Goal: Task Accomplishment & Management: Manage account settings

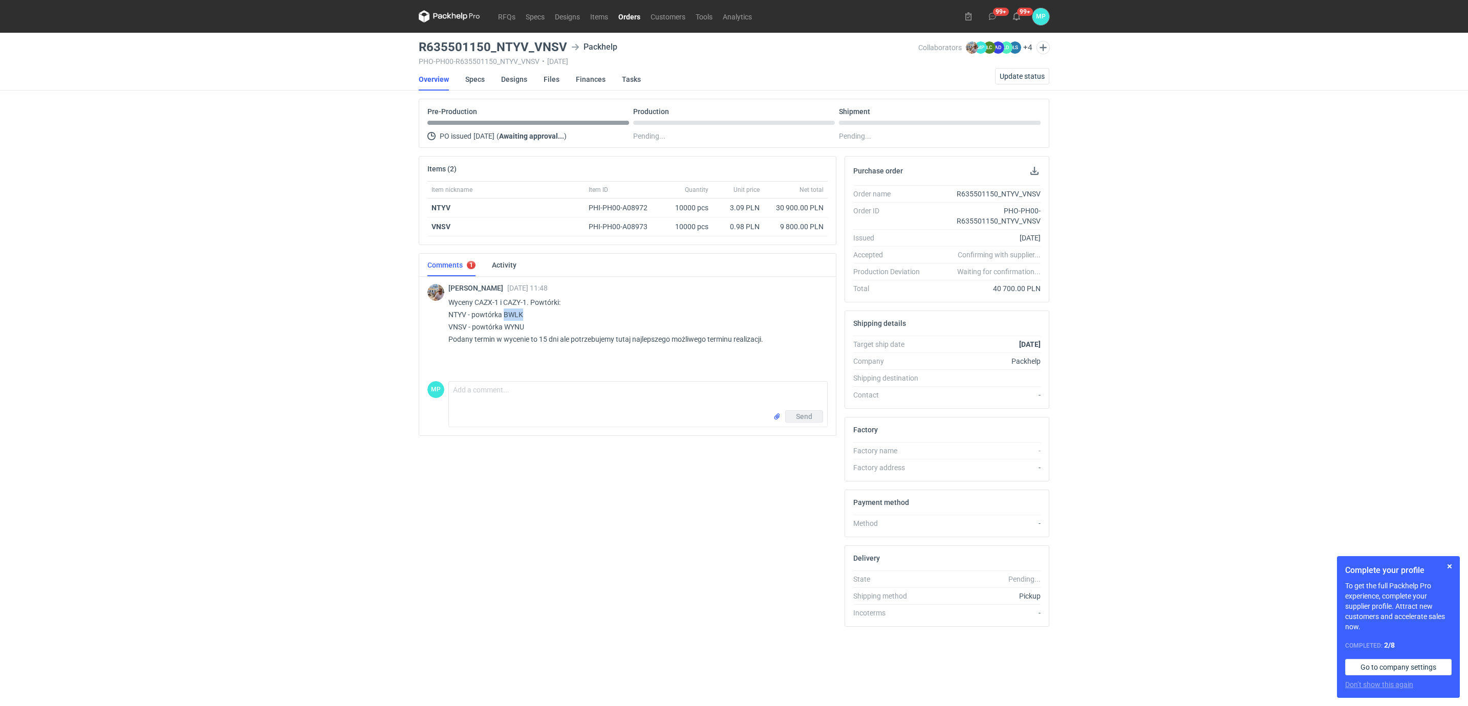
drag, startPoint x: 524, startPoint y: 318, endPoint x: 506, endPoint y: 318, distance: 18.4
click at [506, 318] on p "Wyceny CAZX-1 i CAZY-1. Powtórki: NTYV - powtórka BWLK VNSV - powtórka WYNU Pod…" at bounding box center [633, 320] width 371 height 49
copy p "BWLK"
drag, startPoint x: 418, startPoint y: 44, endPoint x: 529, endPoint y: 42, distance: 110.6
click at [529, 42] on h3 "R635501150_NTYV_VNSV" at bounding box center [493, 47] width 148 height 12
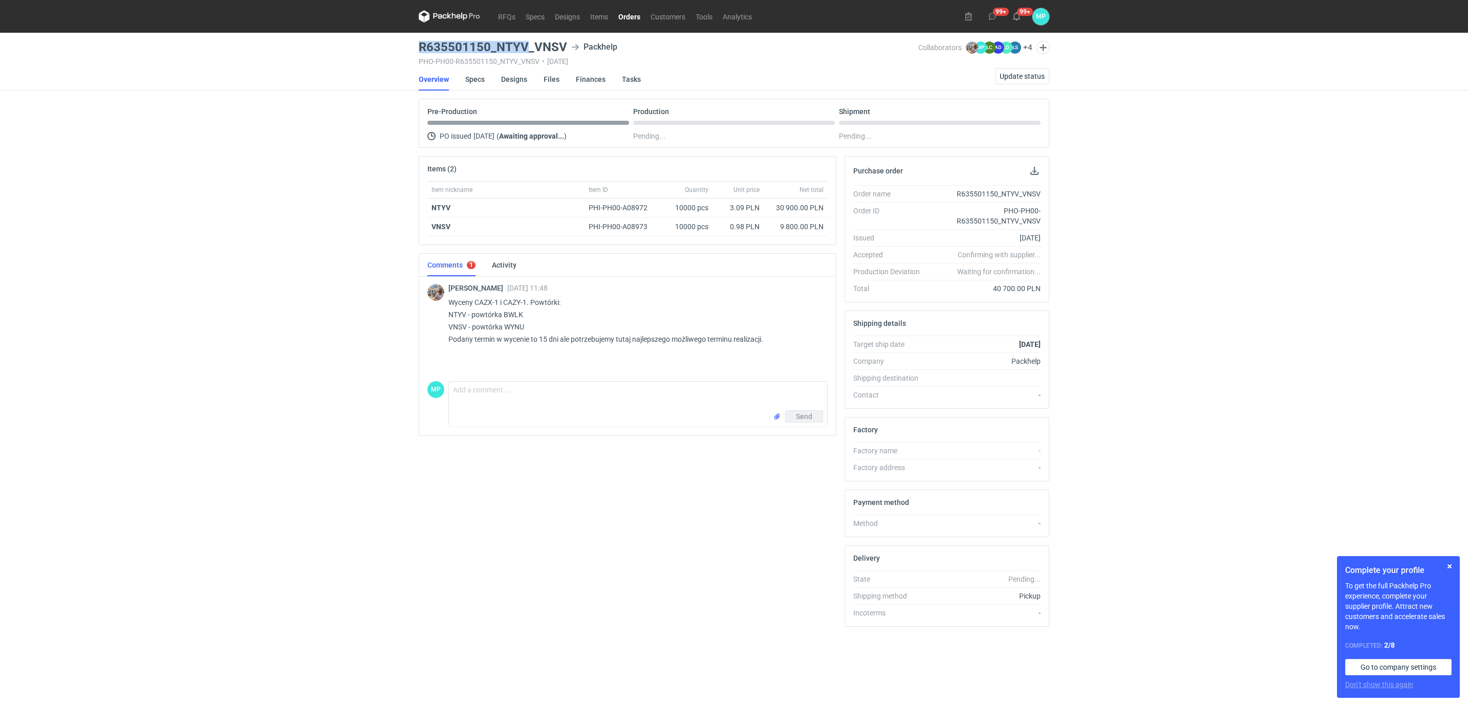
copy h3 "R635501150_NTYV"
drag, startPoint x: 448, startPoint y: 326, endPoint x: 524, endPoint y: 326, distance: 75.3
click at [524, 326] on p "Wyceny CAZX-1 i CAZY-1. Powtórki: NTYV - powtórka BWLK VNSV - powtórka WYNU Pod…" at bounding box center [633, 320] width 371 height 49
click at [520, 326] on p "Wyceny CAZX-1 i CAZY-1. Powtórki: NTYV - powtórka BWLK VNSV - powtórka WYNU Pod…" at bounding box center [633, 320] width 371 height 49
drag, startPoint x: 504, startPoint y: 330, endPoint x: 527, endPoint y: 330, distance: 23.0
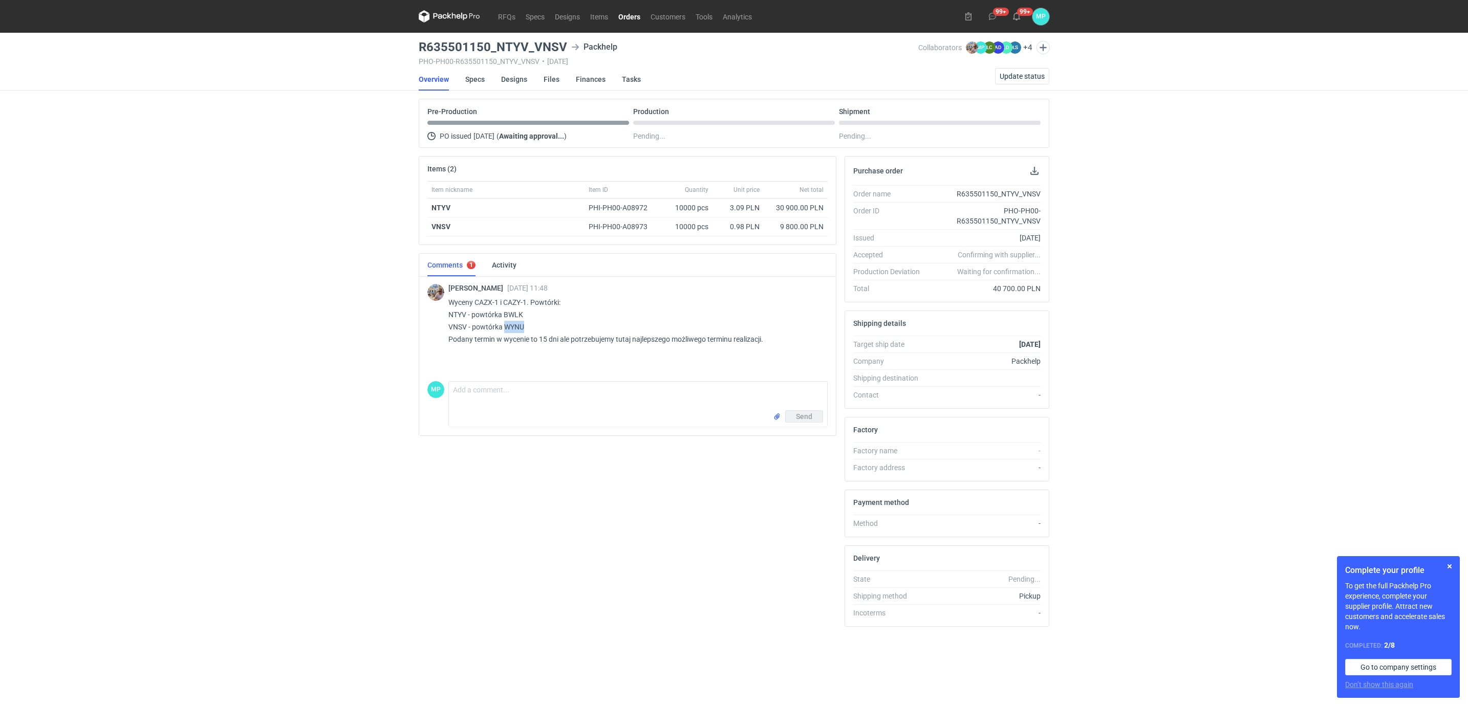
click at [527, 330] on p "Wyceny CAZX-1 i CAZY-1. Powtórki: NTYV - powtórka BWLK VNSV - powtórka WYNU Pod…" at bounding box center [633, 320] width 371 height 49
copy p "WYNU"
drag, startPoint x: 419, startPoint y: 48, endPoint x: 564, endPoint y: 47, distance: 144.9
click at [564, 47] on h3 "R635501150_NTYV_VNSV" at bounding box center [493, 47] width 148 height 12
copy h3 "R635501150_NTYV_VNSV"
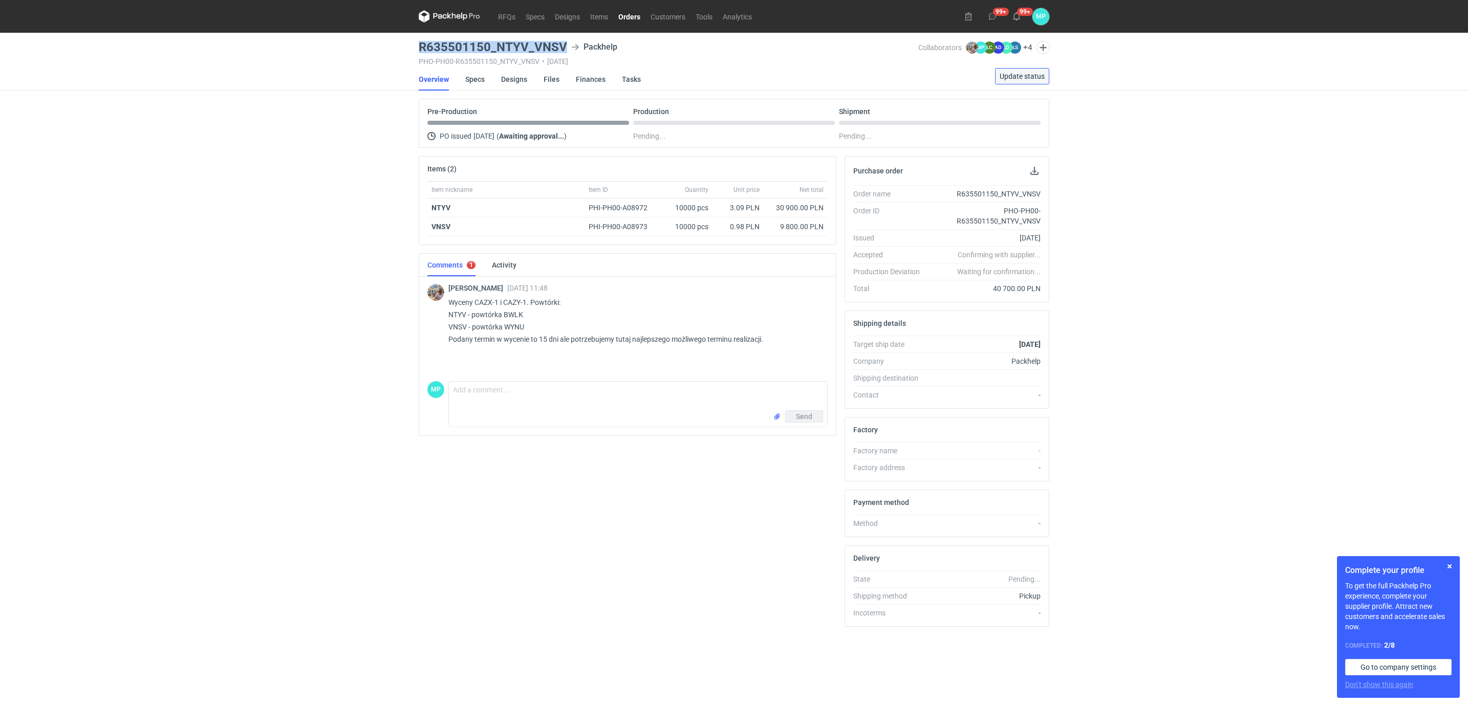
click at [1028, 75] on span "Update status" at bounding box center [1022, 76] width 45 height 7
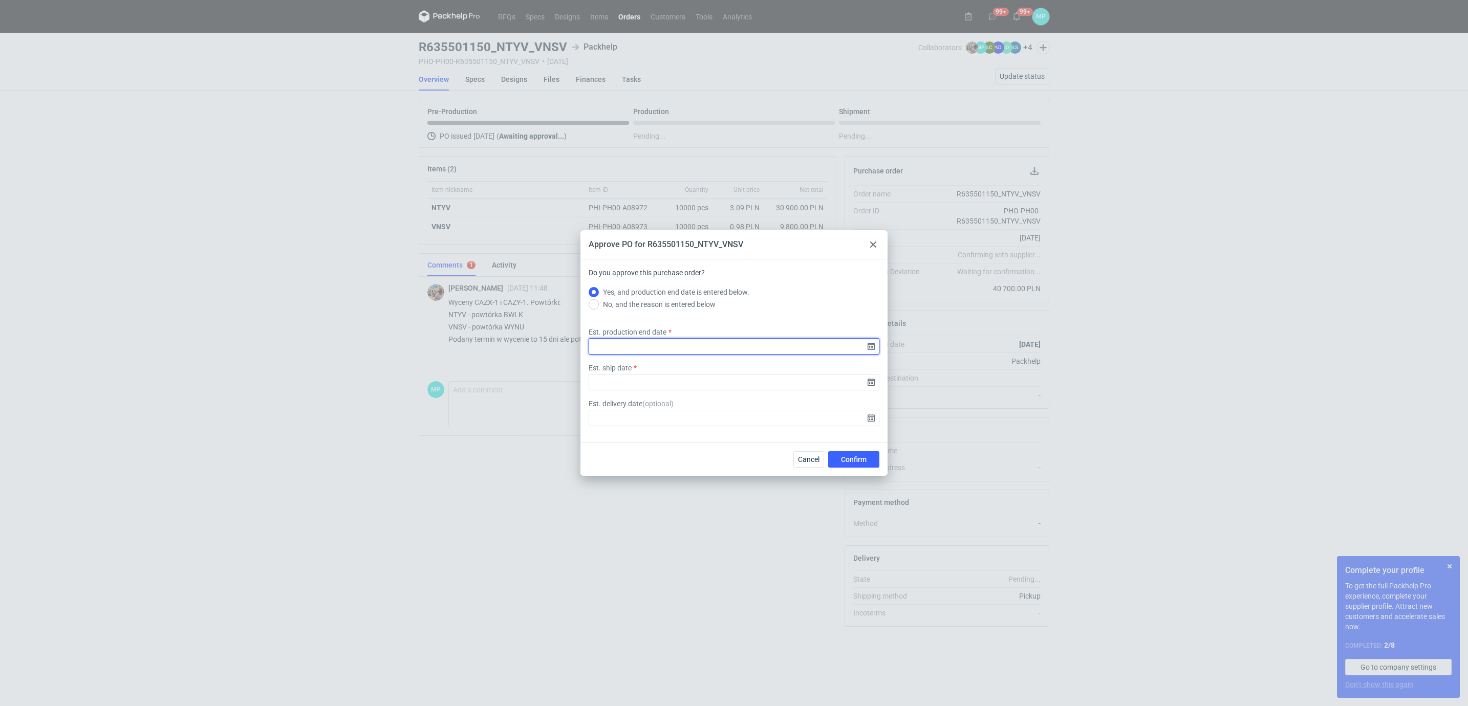
click at [662, 346] on input "Est. production end date" at bounding box center [734, 346] width 291 height 16
click at [831, 350] on input "Est. production end date" at bounding box center [734, 346] width 291 height 16
click at [870, 347] on input "Est. production end date" at bounding box center [734, 346] width 291 height 16
click at [791, 277] on icon "Go forward 1 month" at bounding box center [787, 280] width 8 height 8
click at [722, 349] on button "16" at bounding box center [718, 350] width 16 height 16
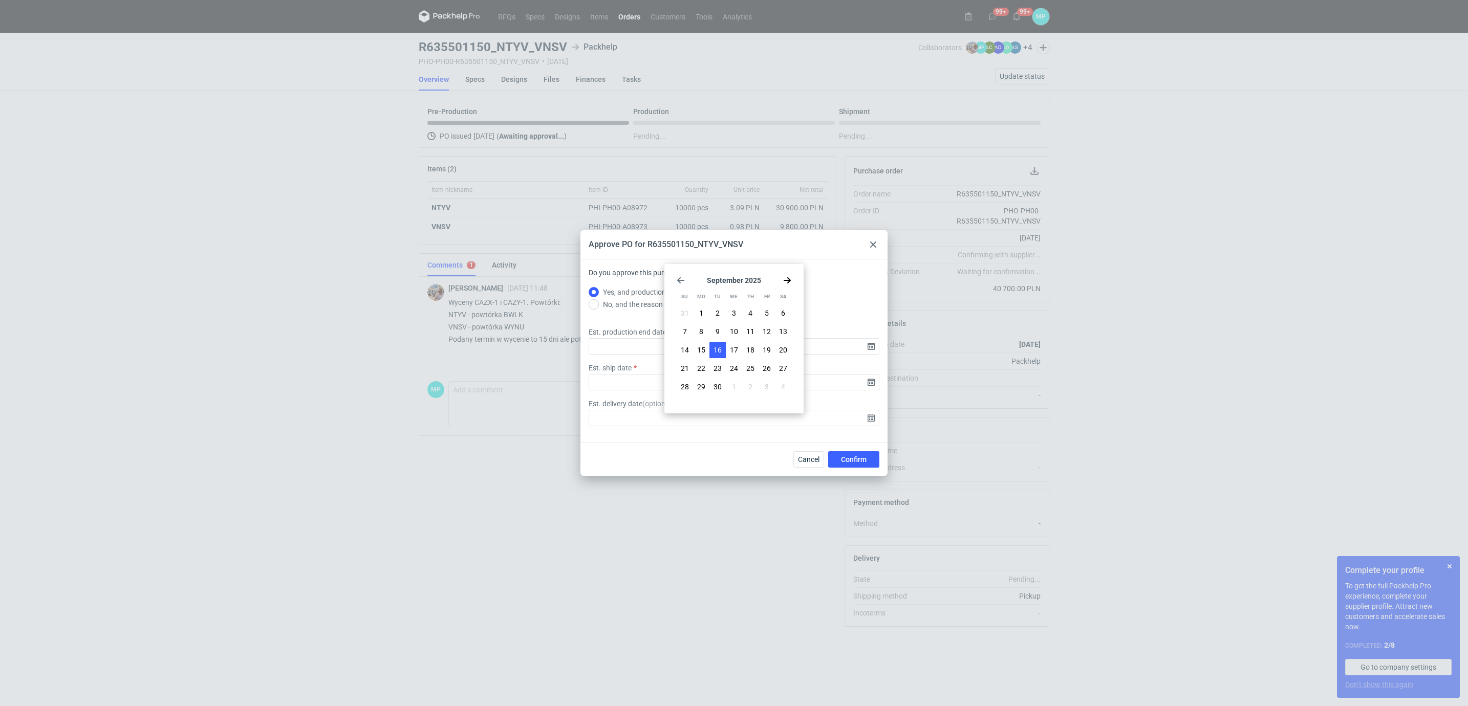
type input "2025-09-16"
click at [855, 384] on input "Est. ship date" at bounding box center [734, 382] width 291 height 16
click at [785, 283] on icon "Go forward 1 month" at bounding box center [787, 280] width 8 height 8
click at [733, 348] on span "17" at bounding box center [734, 350] width 8 height 10
type input "2025-09-17"
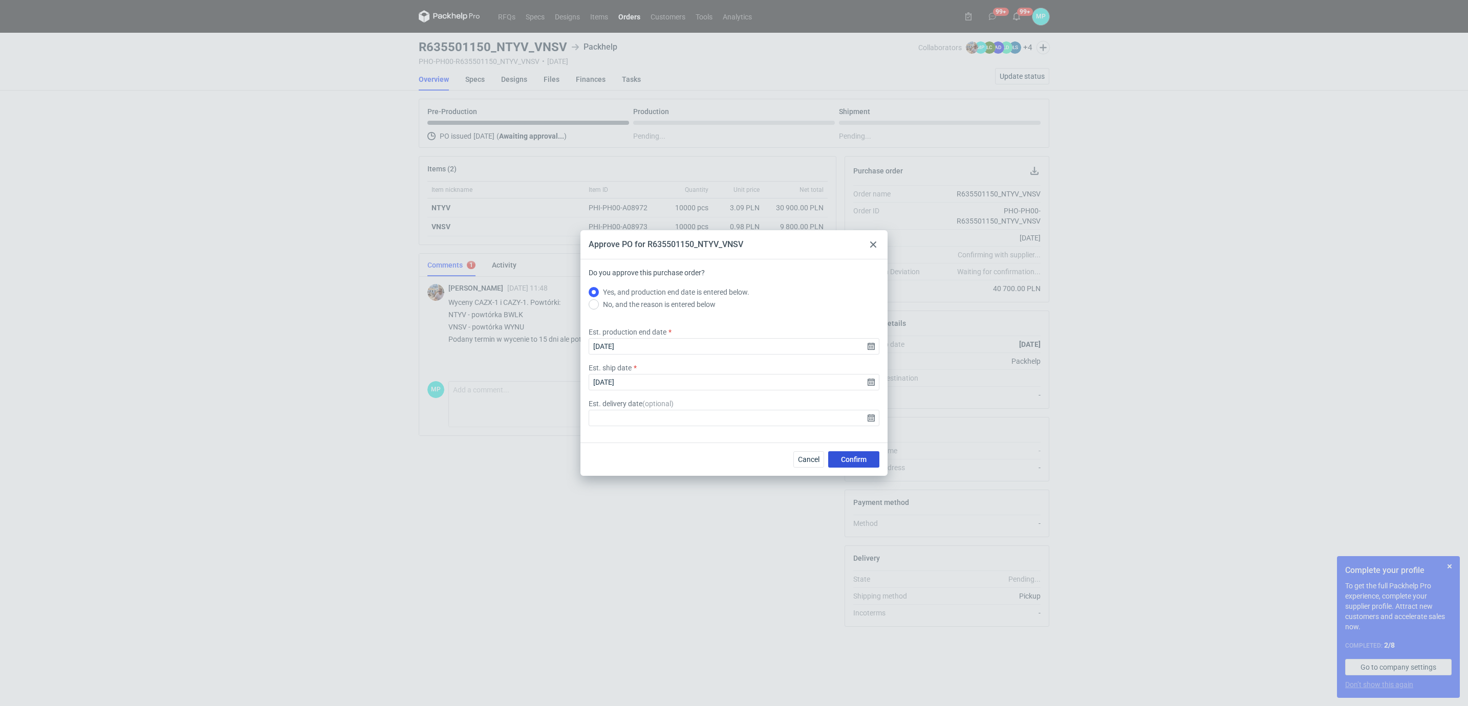
click at [838, 458] on button "Confirm" at bounding box center [853, 460] width 51 height 16
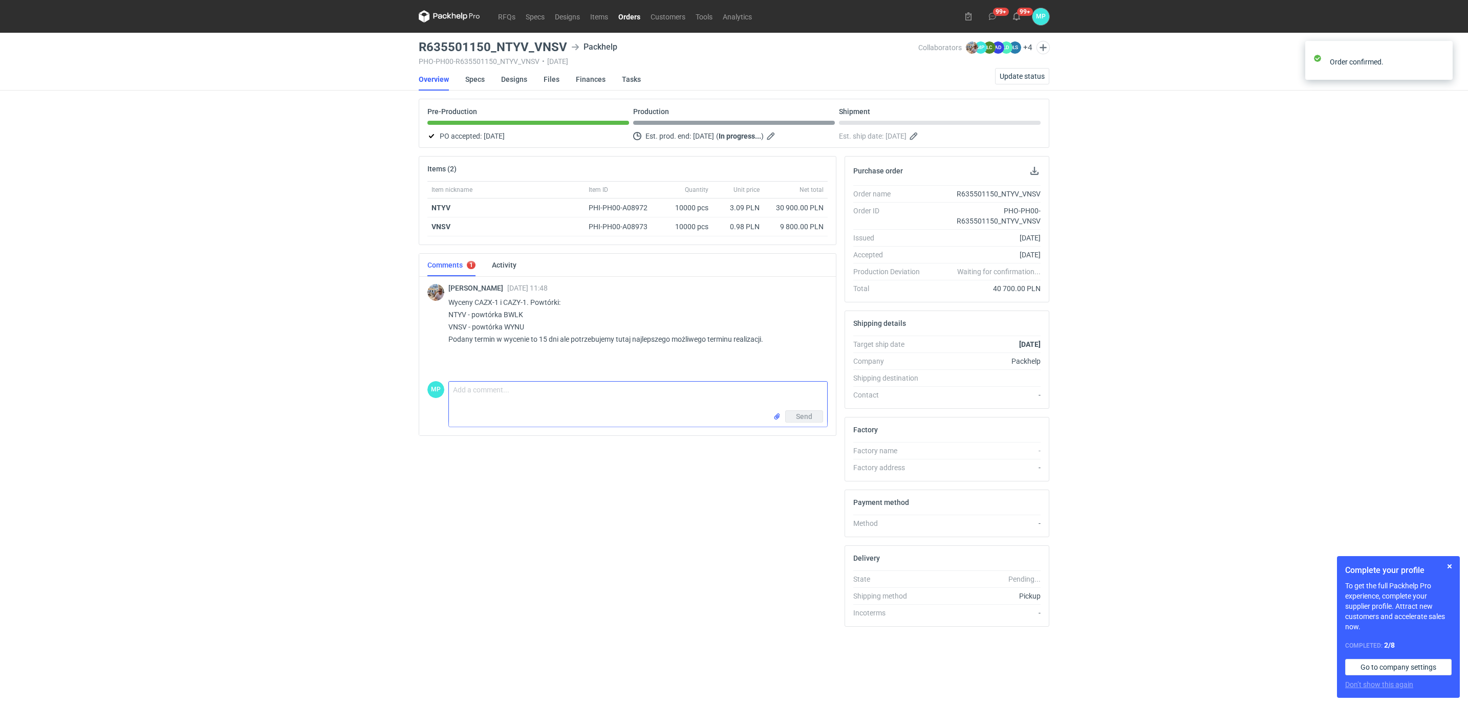
click at [473, 409] on textarea "Comment message" at bounding box center [638, 396] width 378 height 29
type textarea "m"
click at [624, 395] on textarea "Michał potwierdziłam na razie jako 15 dni , Ani da znac czy moze coś przyśpiesz…" at bounding box center [638, 396] width 378 height 29
click at [626, 396] on textarea "Michał potwierdziłam na razie jako 15 dni , Ani da znac czy moze coś przyśpiesz…" at bounding box center [638, 396] width 378 height 29
drag, startPoint x: 657, startPoint y: 395, endPoint x: 658, endPoint y: 409, distance: 13.8
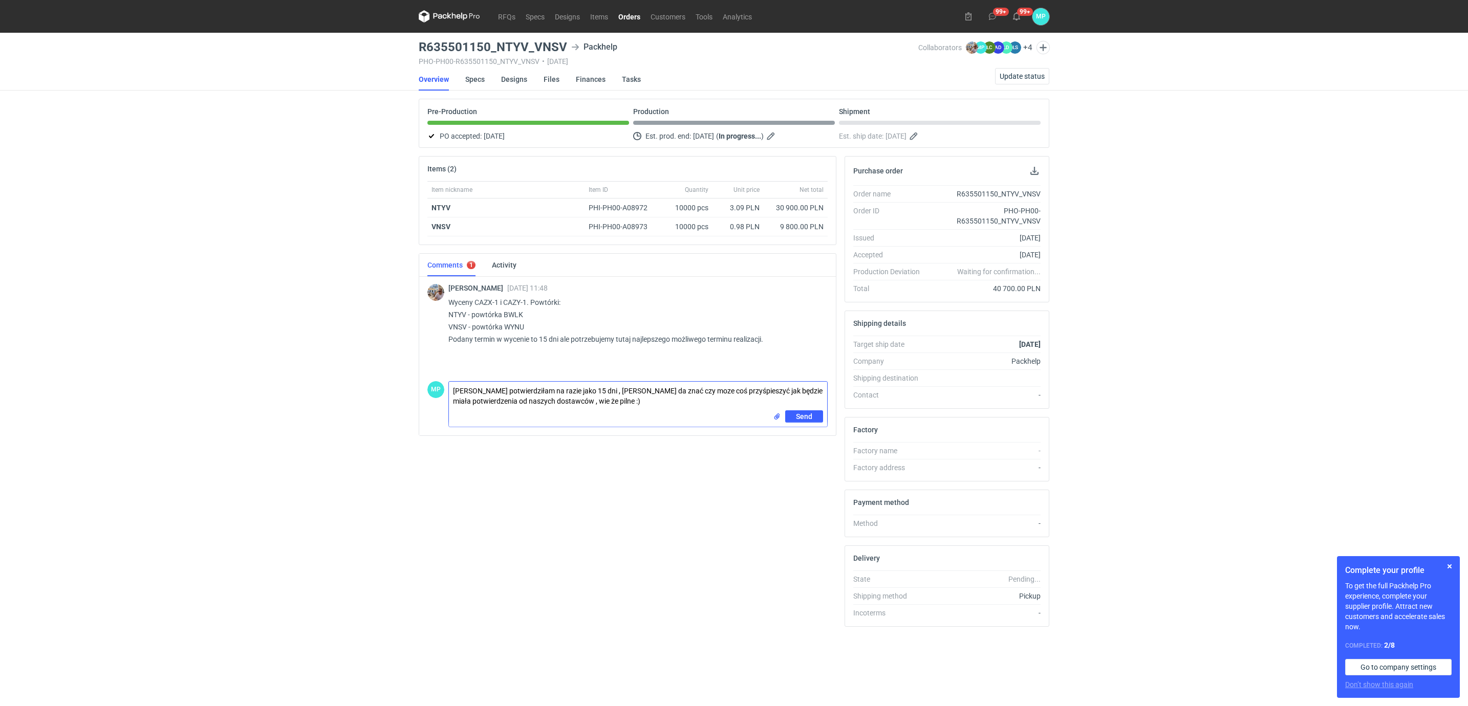
click at [657, 396] on textarea "Michał potwierdziłam na razie jako 15 dni , Ani da znać czy moze coś przyśpiesz…" at bounding box center [638, 396] width 378 height 29
click at [655, 398] on textarea "Michał potwierdziłam na razie jako 15 dni , Ani da znać czy moze coś przyśpiesz…" at bounding box center [638, 396] width 378 height 29
click at [657, 395] on textarea "Michał potwierdziłam na razie jako 15 dni , Ani da znać czy moze coś przyśpiesz…" at bounding box center [638, 396] width 378 height 29
click at [654, 399] on textarea "Michał potwierdziłam na razie jako 15 dni , Ani da znać czy moze coś przyśpiesz…" at bounding box center [638, 396] width 378 height 29
click at [654, 392] on textarea "Michał potwierdziłam na razie jako 15 dni , Ani da znać czy moze coś przyśpiesz…" at bounding box center [638, 396] width 378 height 29
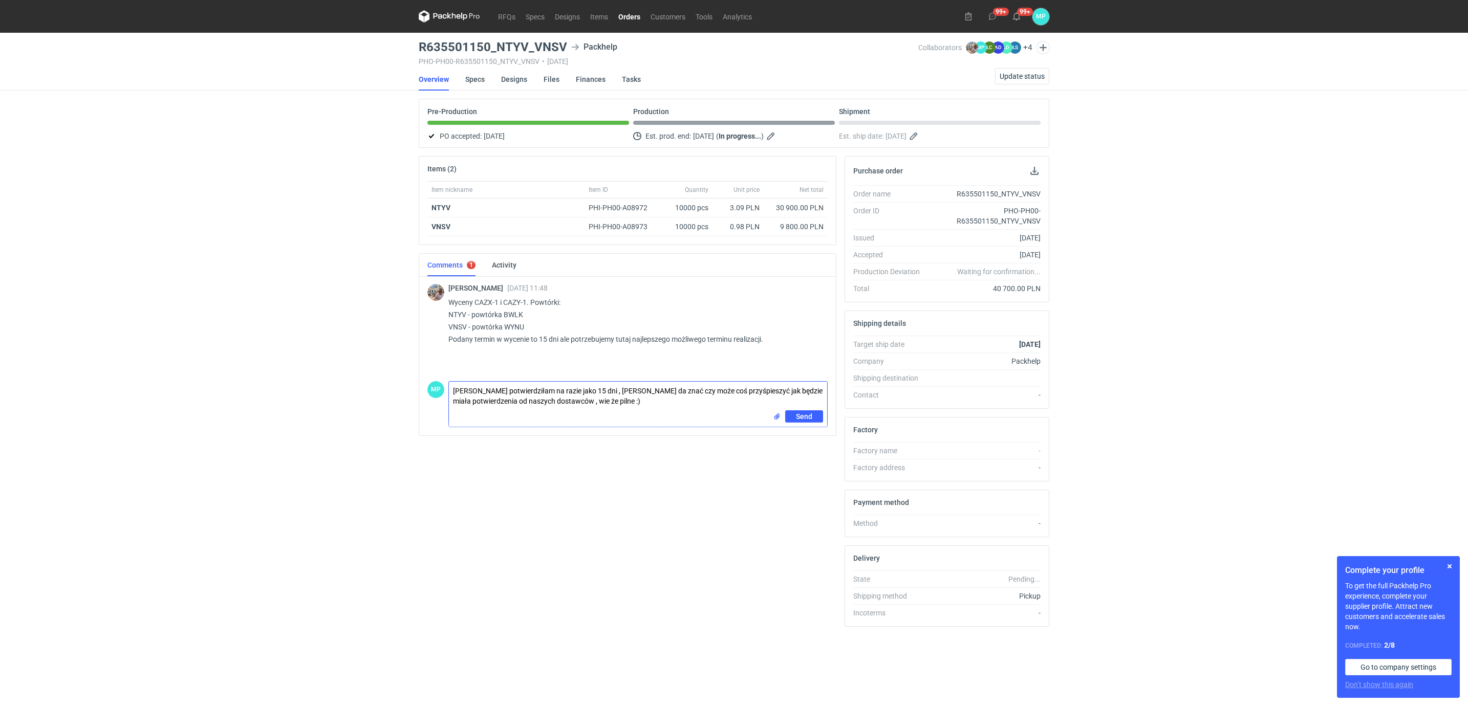
click at [656, 411] on textarea "Michał potwierdziłam na razie jako 15 dni , Ani da znać czy może coś przyśpiesz…" at bounding box center [638, 396] width 378 height 29
click at [597, 404] on textarea "Michał potwierdziłam na razie jako 15 dni , Ani da znać czy może coś przyśpiesz…" at bounding box center [638, 396] width 378 height 29
click at [581, 405] on textarea "Michał potwierdziłam na razie jako 15 dni , Ani da znać czy może coś przyśpiesz…" at bounding box center [638, 396] width 378 height 29
click at [824, 398] on textarea "Michał potwierdziłam na razie jako 15 dni , Ani da znać czy może coś przyśpiesz…" at bounding box center [638, 396] width 378 height 29
type textarea "Michał potwierdziłam na razie jako 15 dni , Ani da znać czy może coś przyśpiesz…"
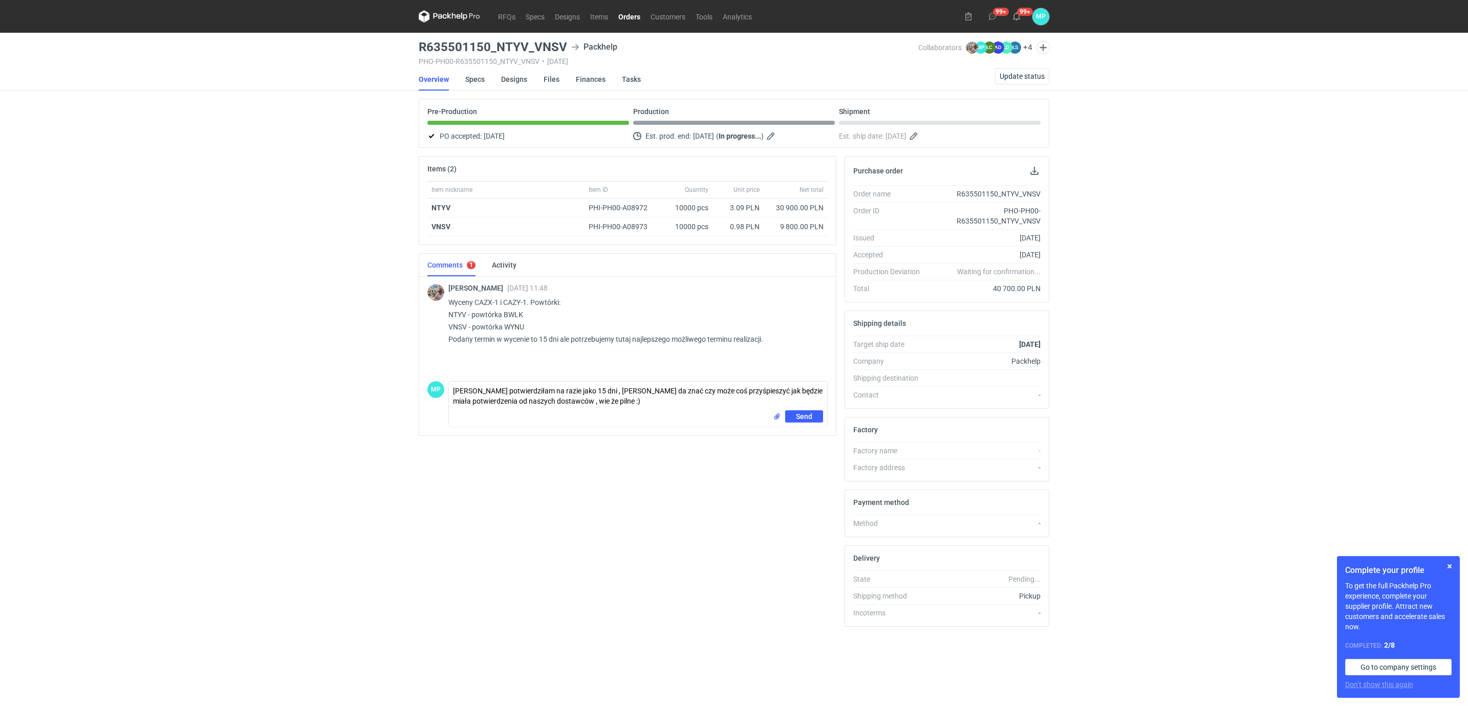
click at [639, 415] on div "Send" at bounding box center [638, 419] width 378 height 16
click at [791, 417] on button "Send" at bounding box center [804, 417] width 38 height 12
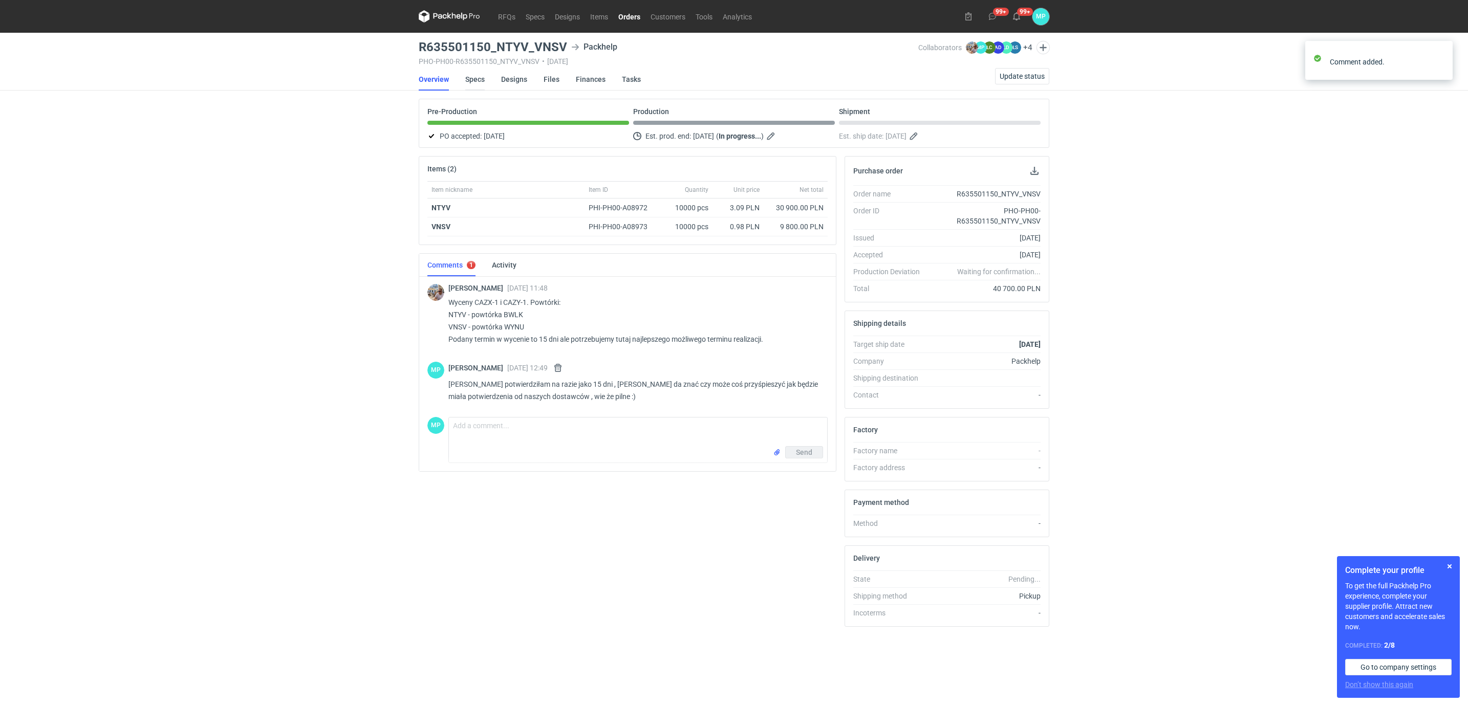
click at [472, 81] on link "Specs" at bounding box center [474, 79] width 19 height 23
